Goal: Task Accomplishment & Management: Manage account settings

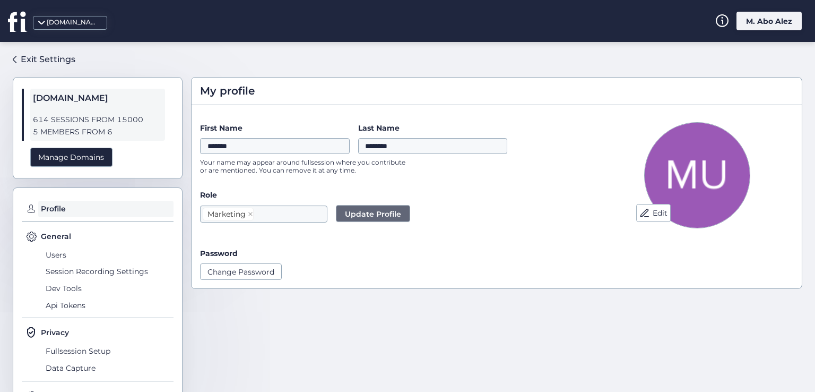
click at [489, 19] on div "M. Abo Alez" at bounding box center [769, 21] width 65 height 19
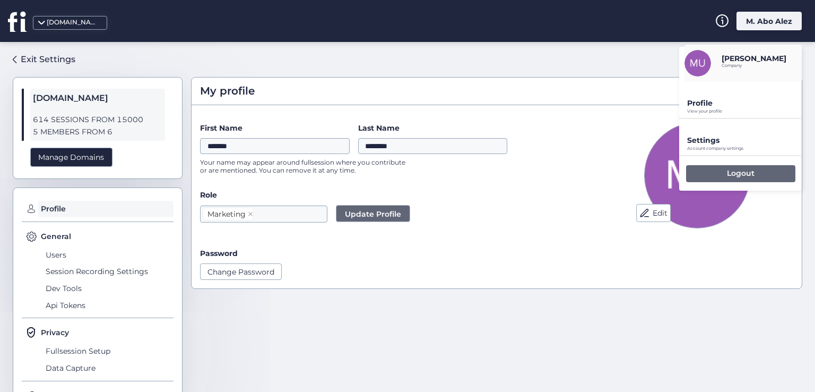
click at [489, 176] on div "Logout" at bounding box center [740, 173] width 109 height 17
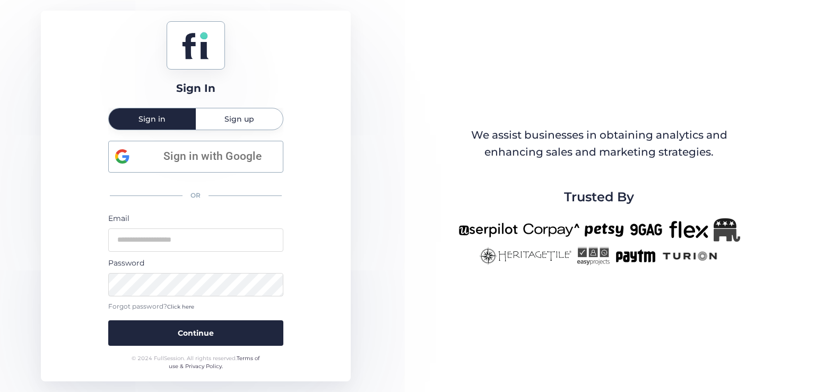
click at [220, 226] on div "Email" at bounding box center [195, 231] width 175 height 39
click at [220, 237] on input "email" at bounding box center [195, 239] width 175 height 23
type input "**********"
click at [108, 320] on button "Continue" at bounding box center [195, 332] width 175 height 25
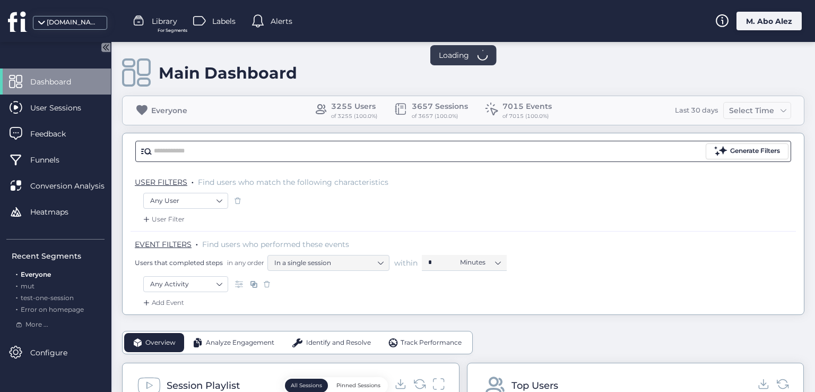
click at [198, 154] on input "text" at bounding box center [429, 151] width 550 height 16
